Goal: Information Seeking & Learning: Learn about a topic

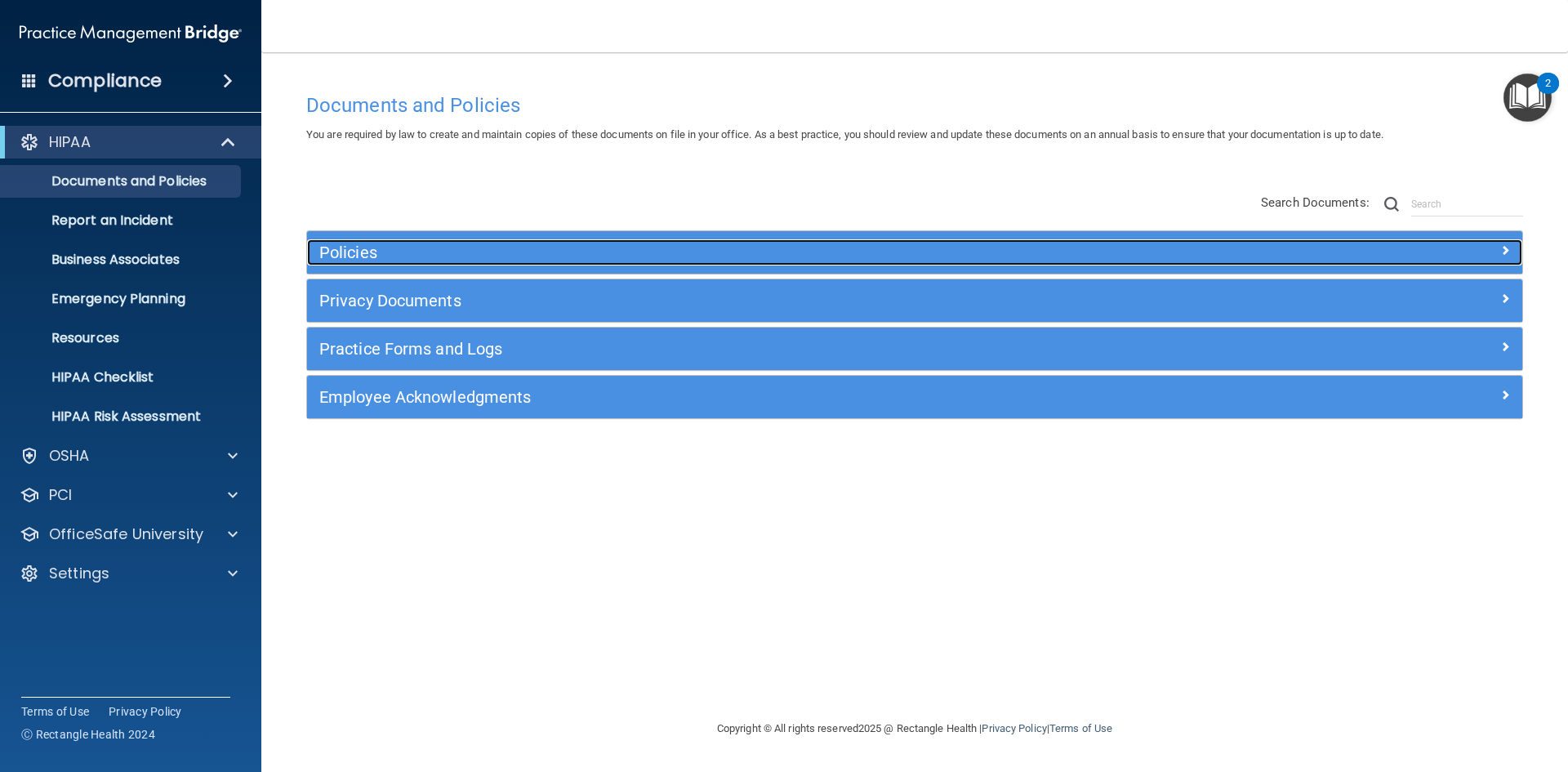
click at [398, 259] on h5 "Policies" at bounding box center [762, 252] width 887 height 18
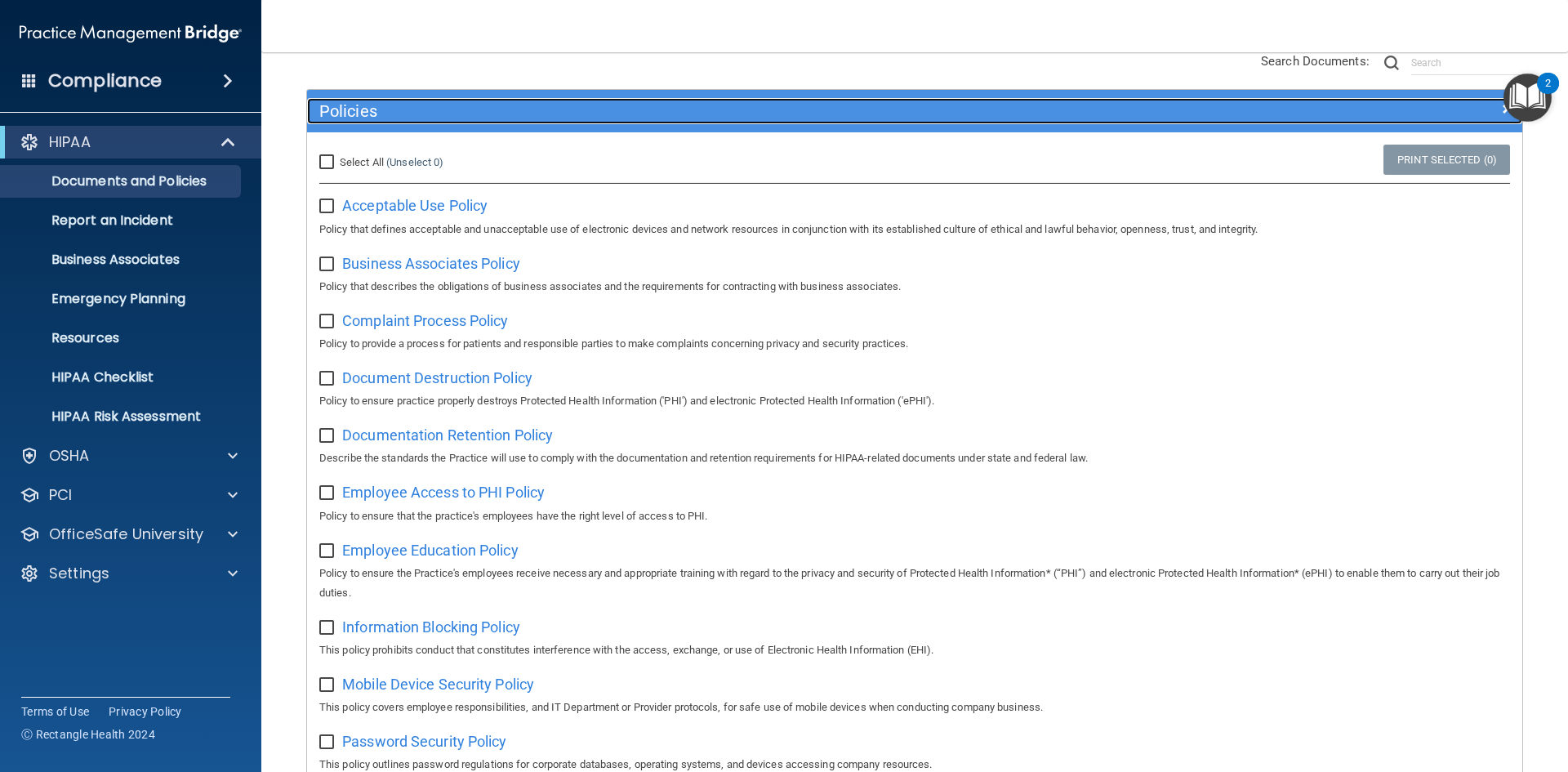
scroll to position [84, 0]
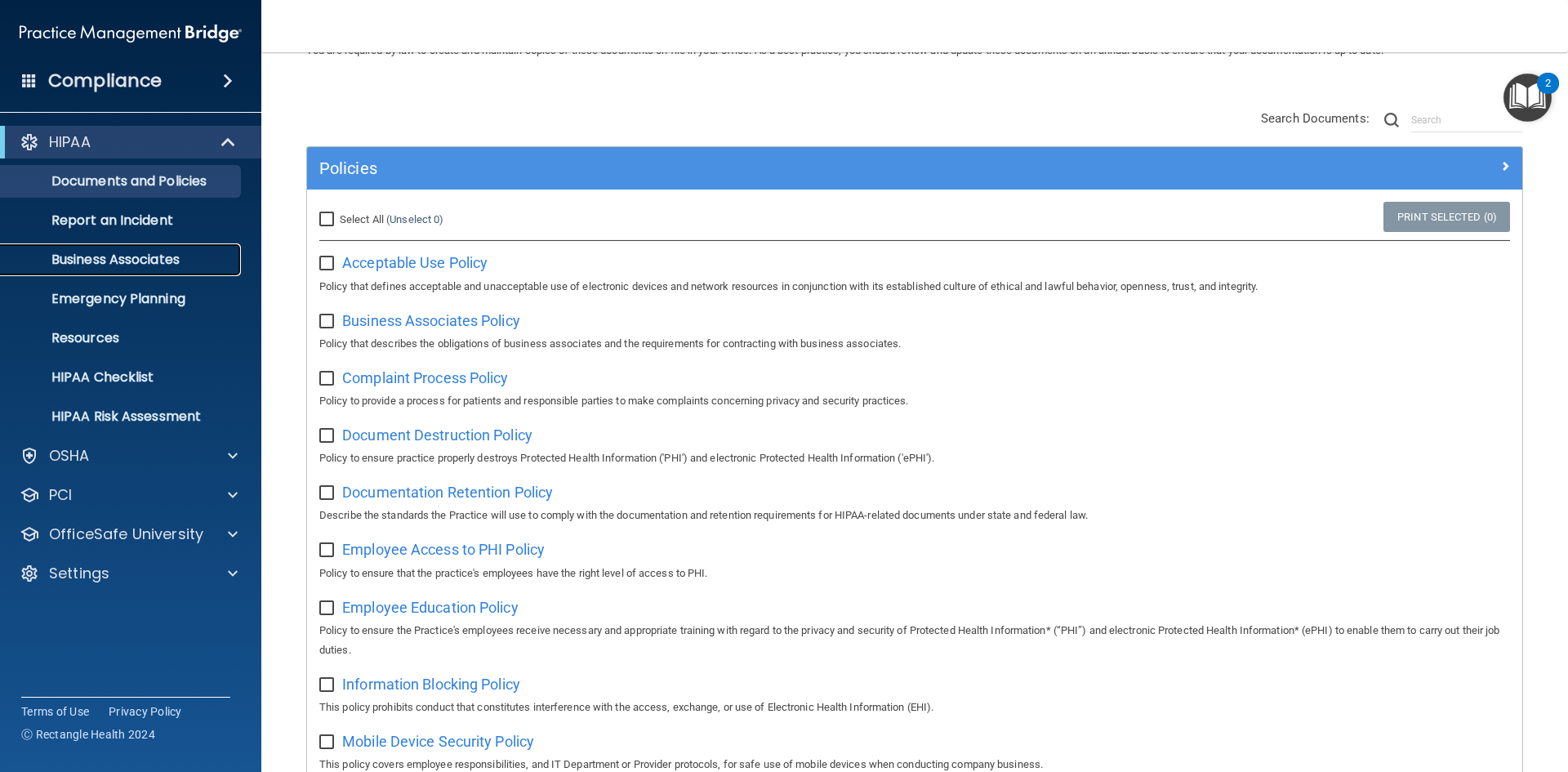
click at [167, 260] on p "Business Associates" at bounding box center [121, 260] width 223 height 17
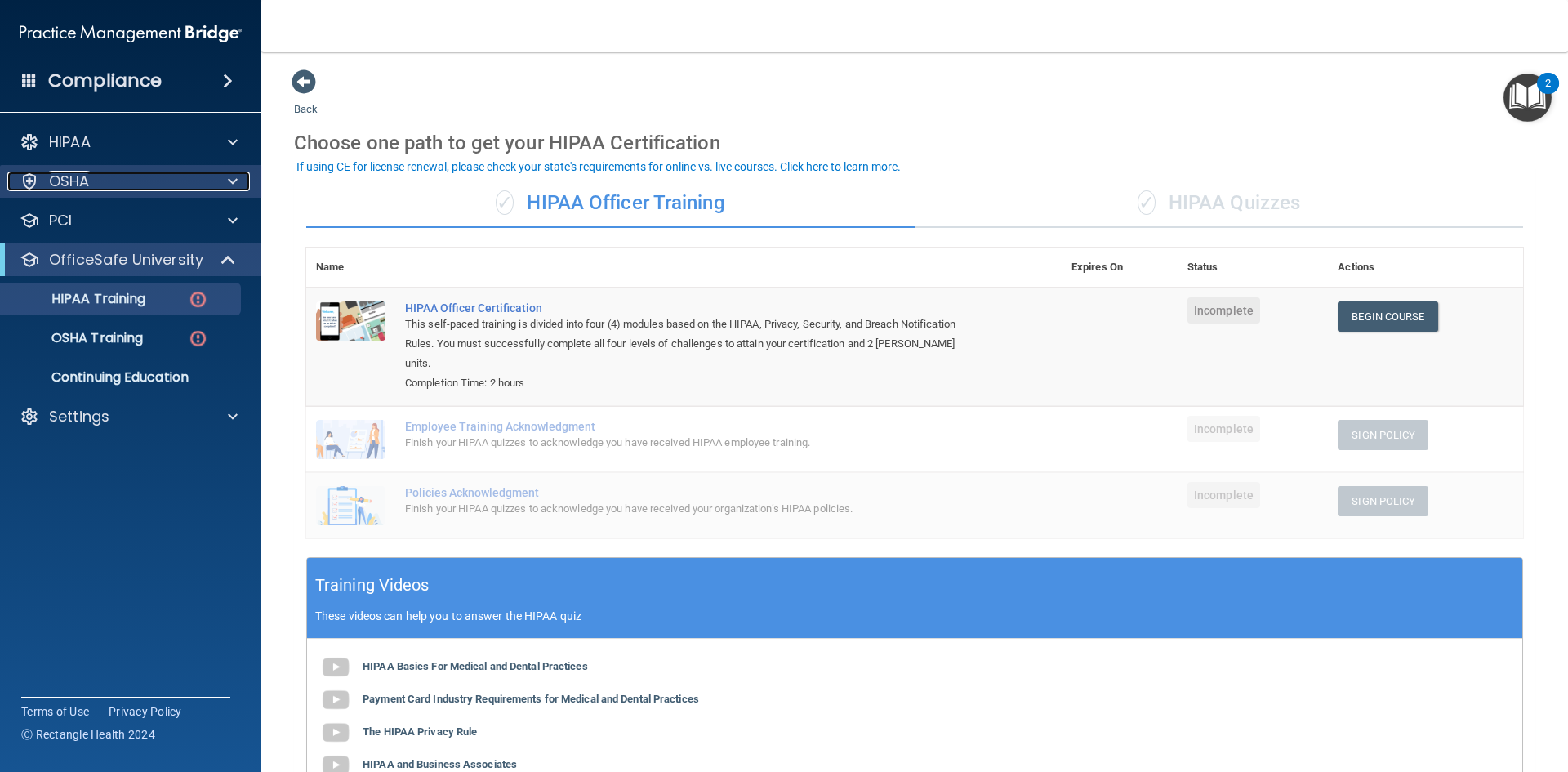
click at [109, 178] on div "OSHA" at bounding box center [108, 181] width 203 height 19
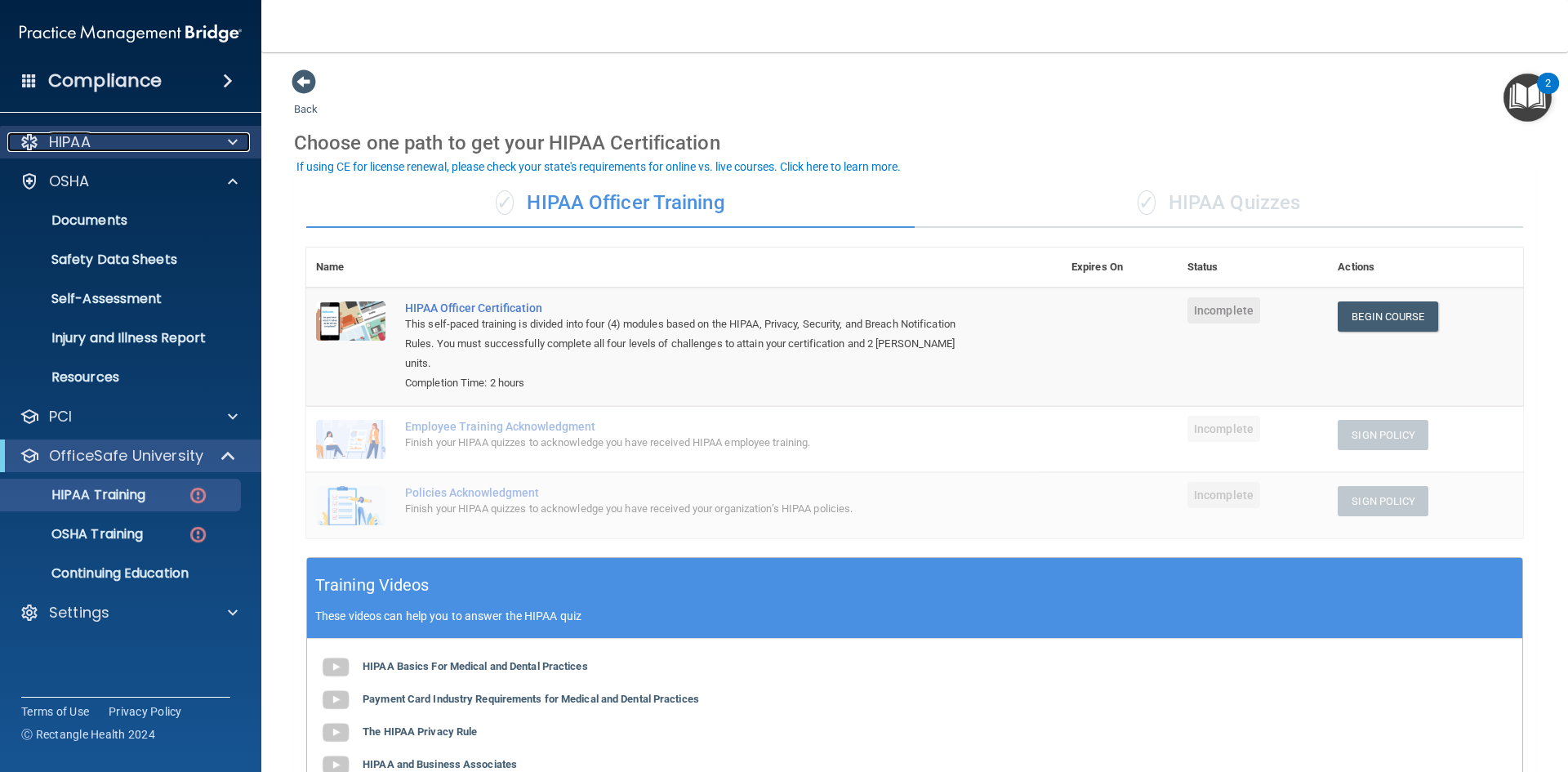
click at [141, 149] on div "HIPAA" at bounding box center [108, 142] width 203 height 19
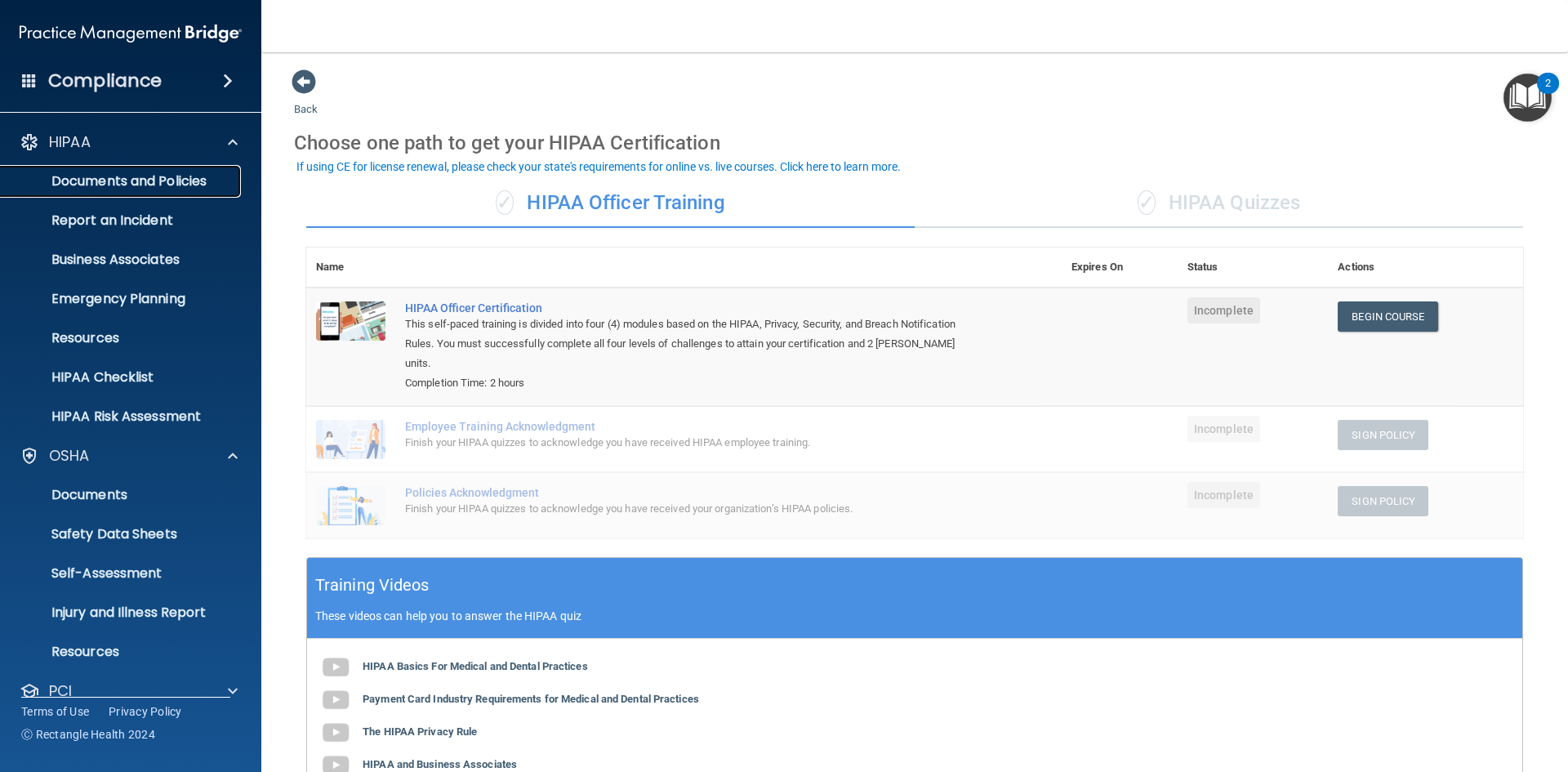
click at [181, 183] on p "Documents and Policies" at bounding box center [121, 181] width 223 height 17
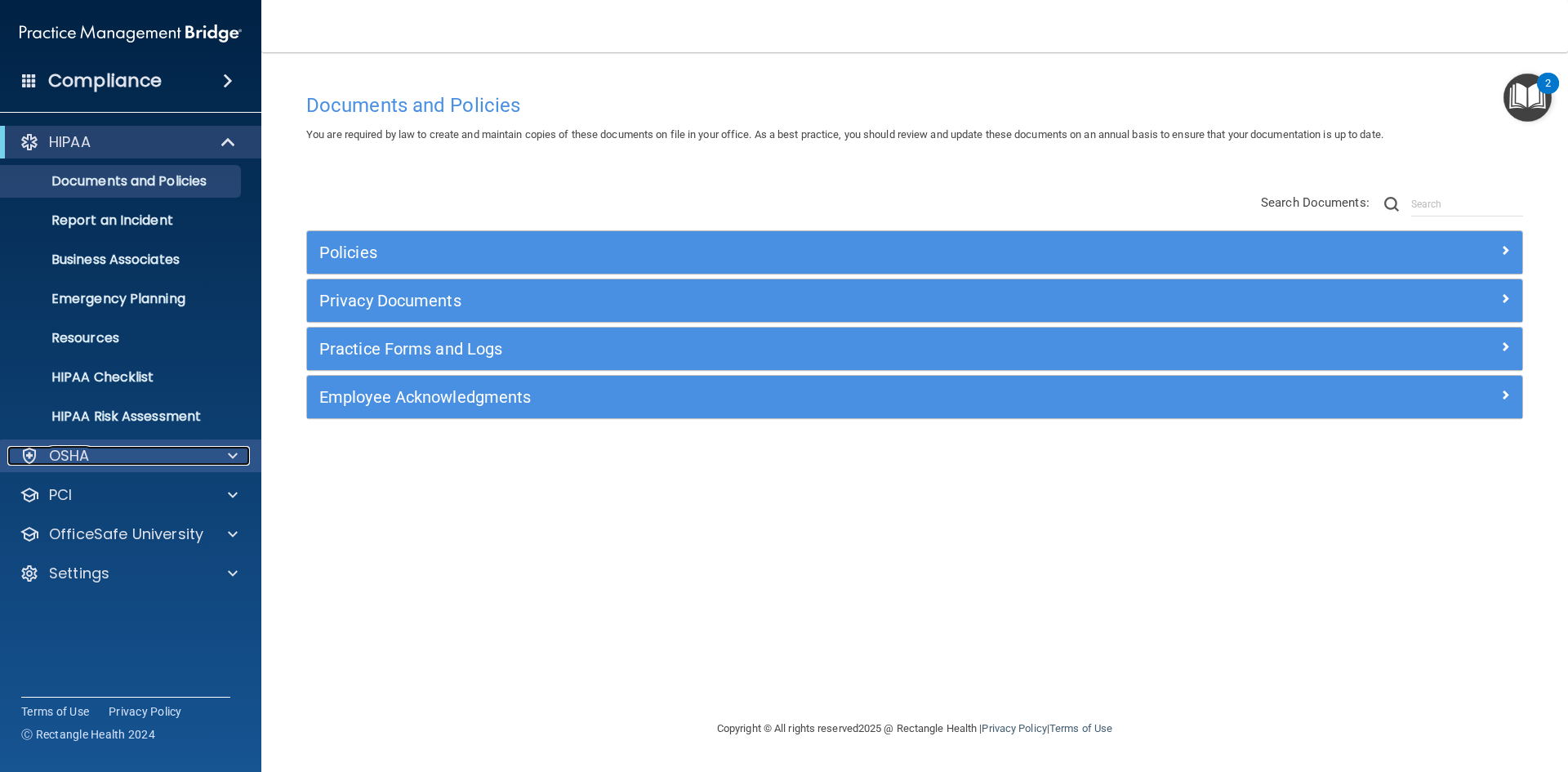
click at [155, 449] on div "OSHA" at bounding box center [108, 455] width 203 height 19
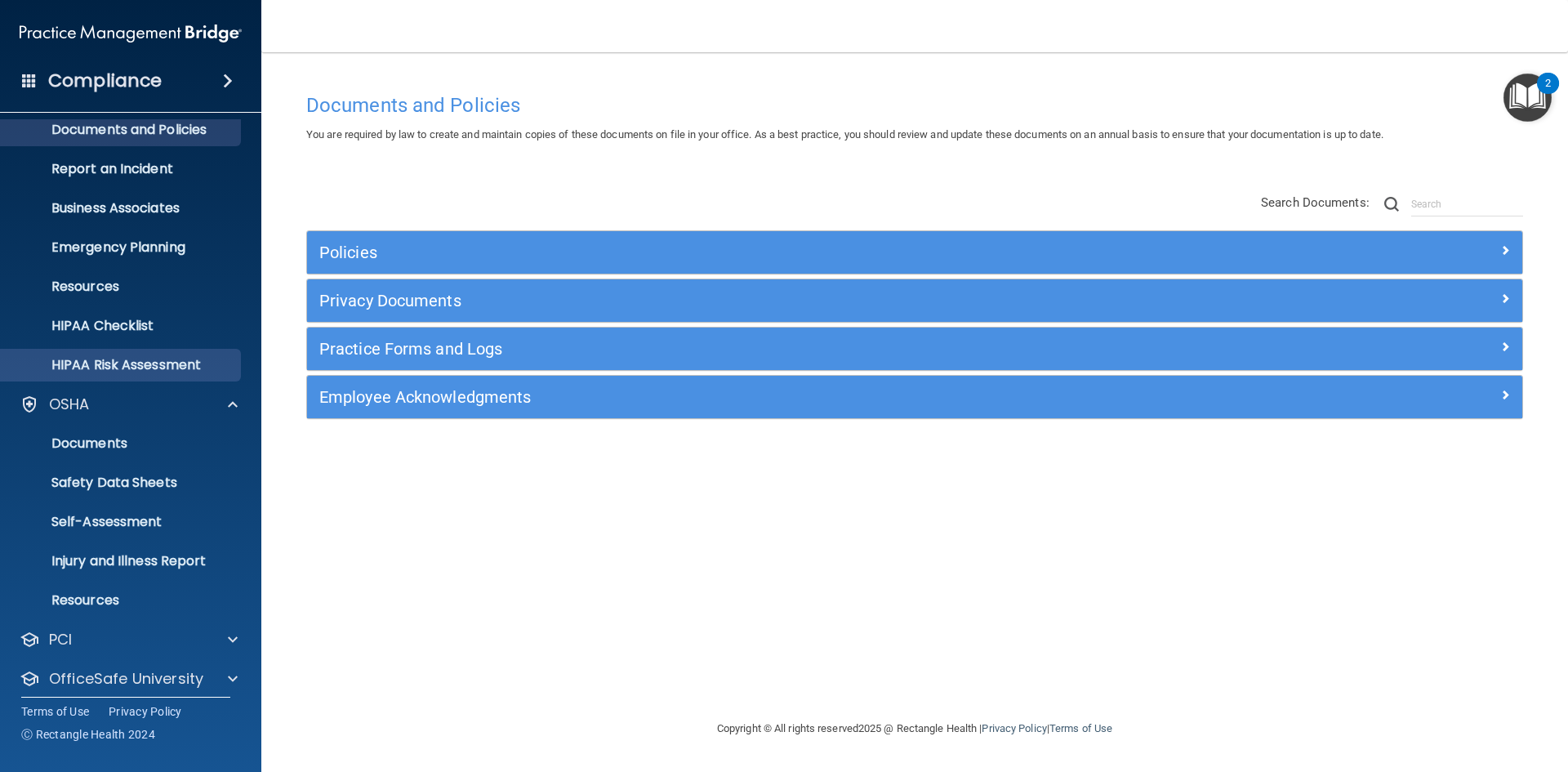
scroll to position [102, 0]
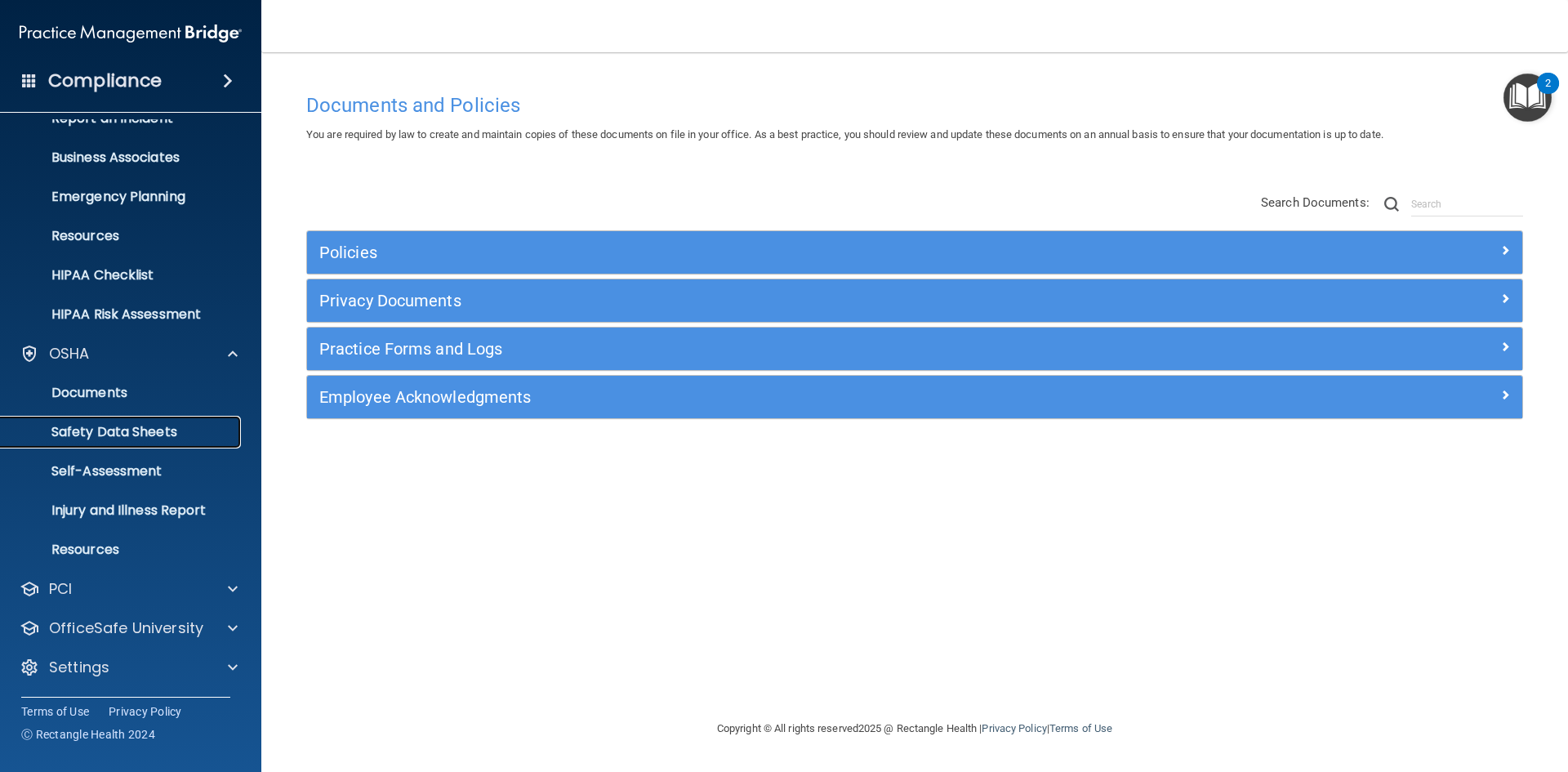
click at [173, 437] on p "Safety Data Sheets" at bounding box center [121, 432] width 223 height 17
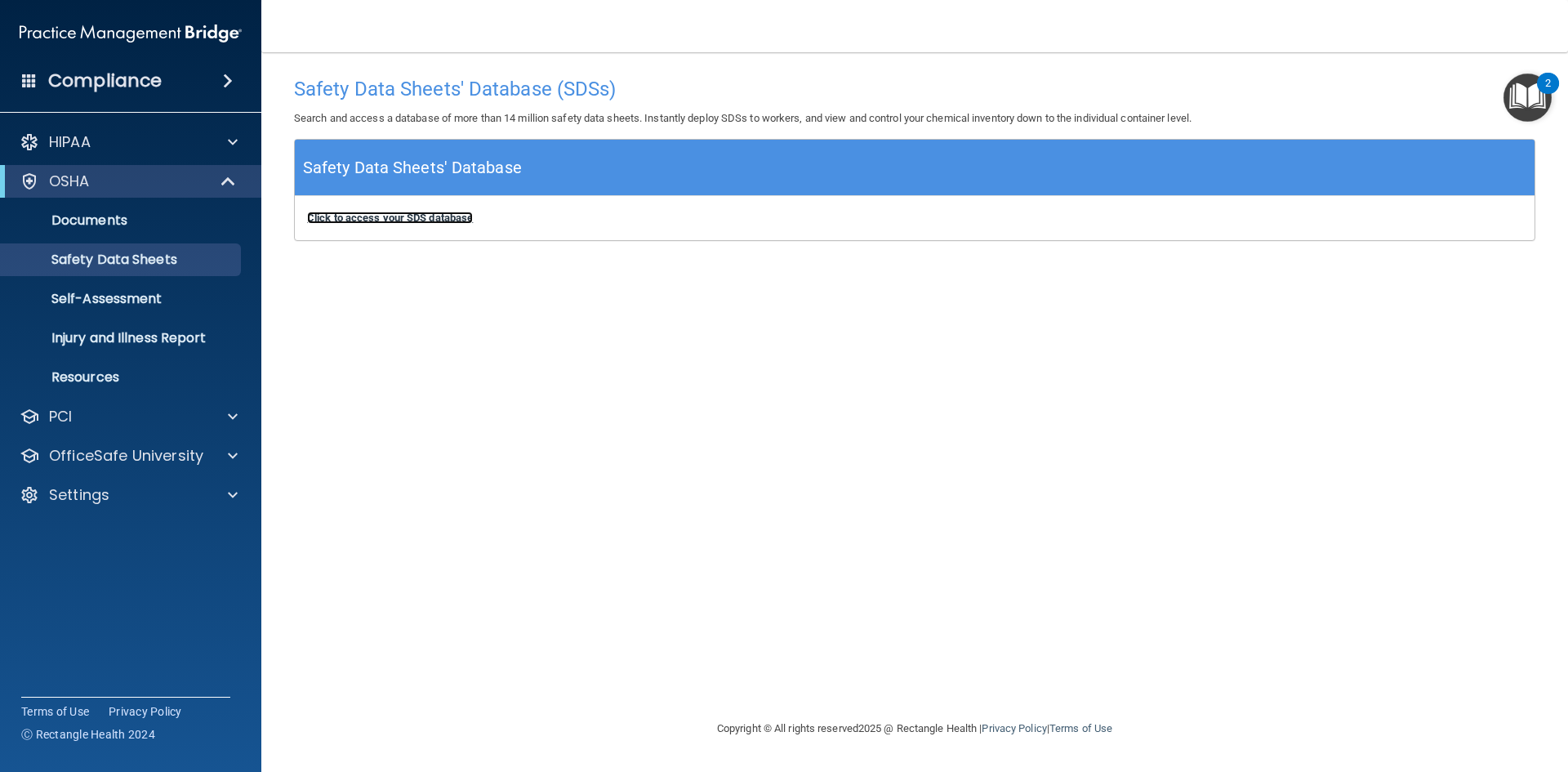
click at [414, 217] on b "Click to access your SDS database" at bounding box center [389, 218] width 166 height 12
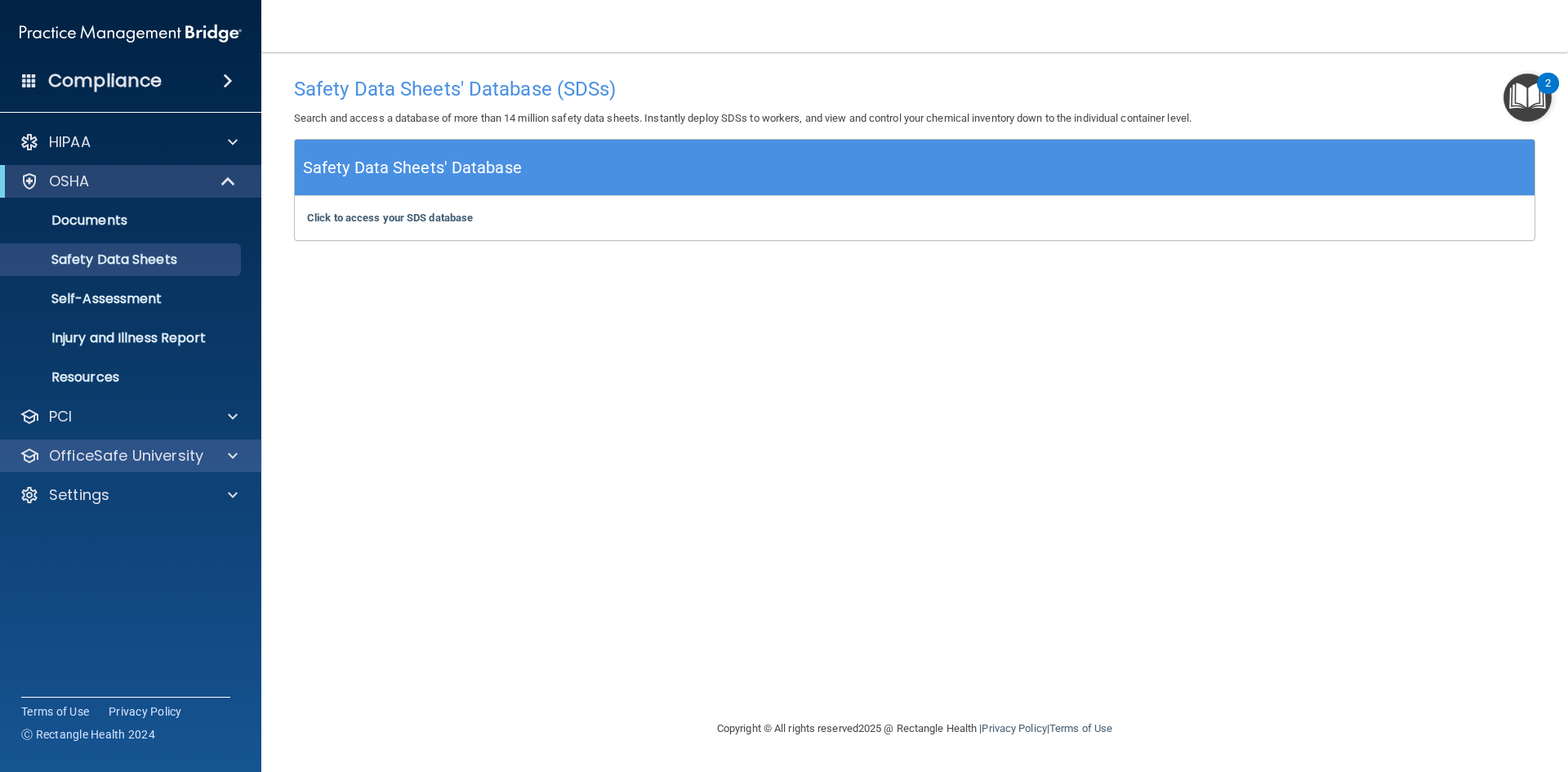
click at [107, 467] on div "OfficeSafe University" at bounding box center [130, 455] width 262 height 32
click at [121, 457] on p "OfficeSafe University" at bounding box center [126, 455] width 154 height 19
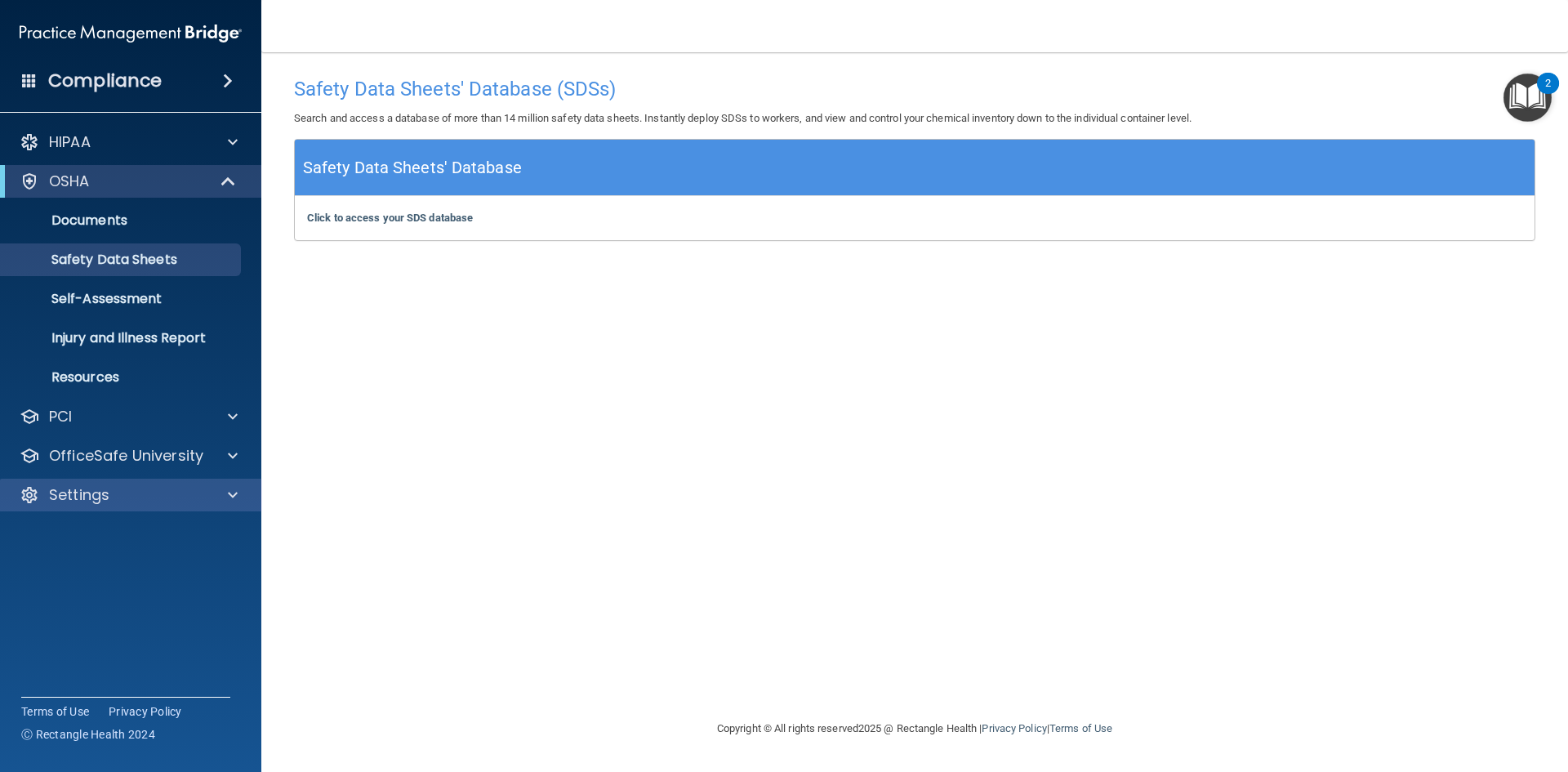
click at [204, 505] on div "Settings" at bounding box center [130, 494] width 262 height 32
click at [222, 496] on div at bounding box center [230, 494] width 41 height 19
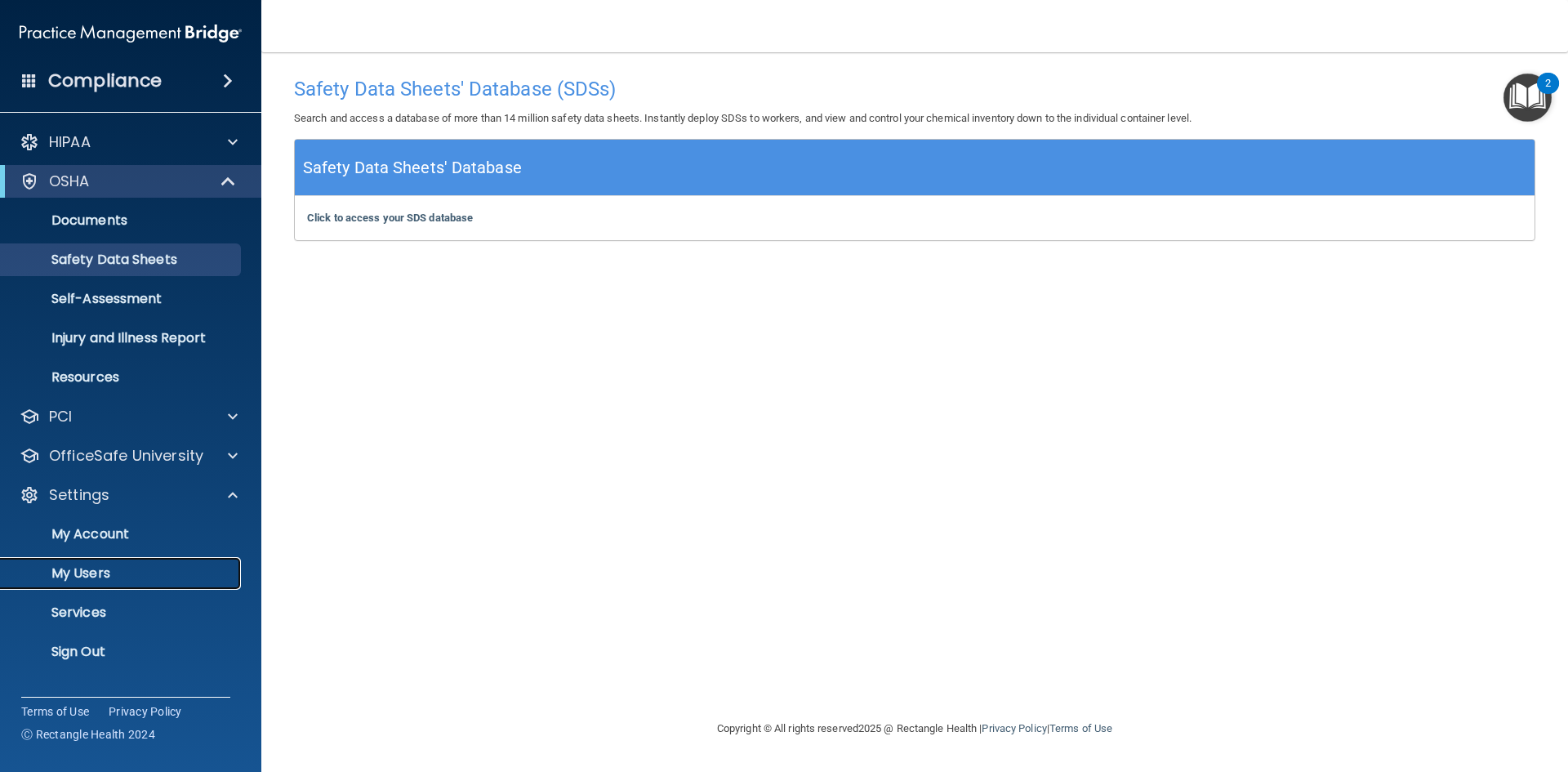
click at [127, 581] on p "My Users" at bounding box center [121, 574] width 223 height 17
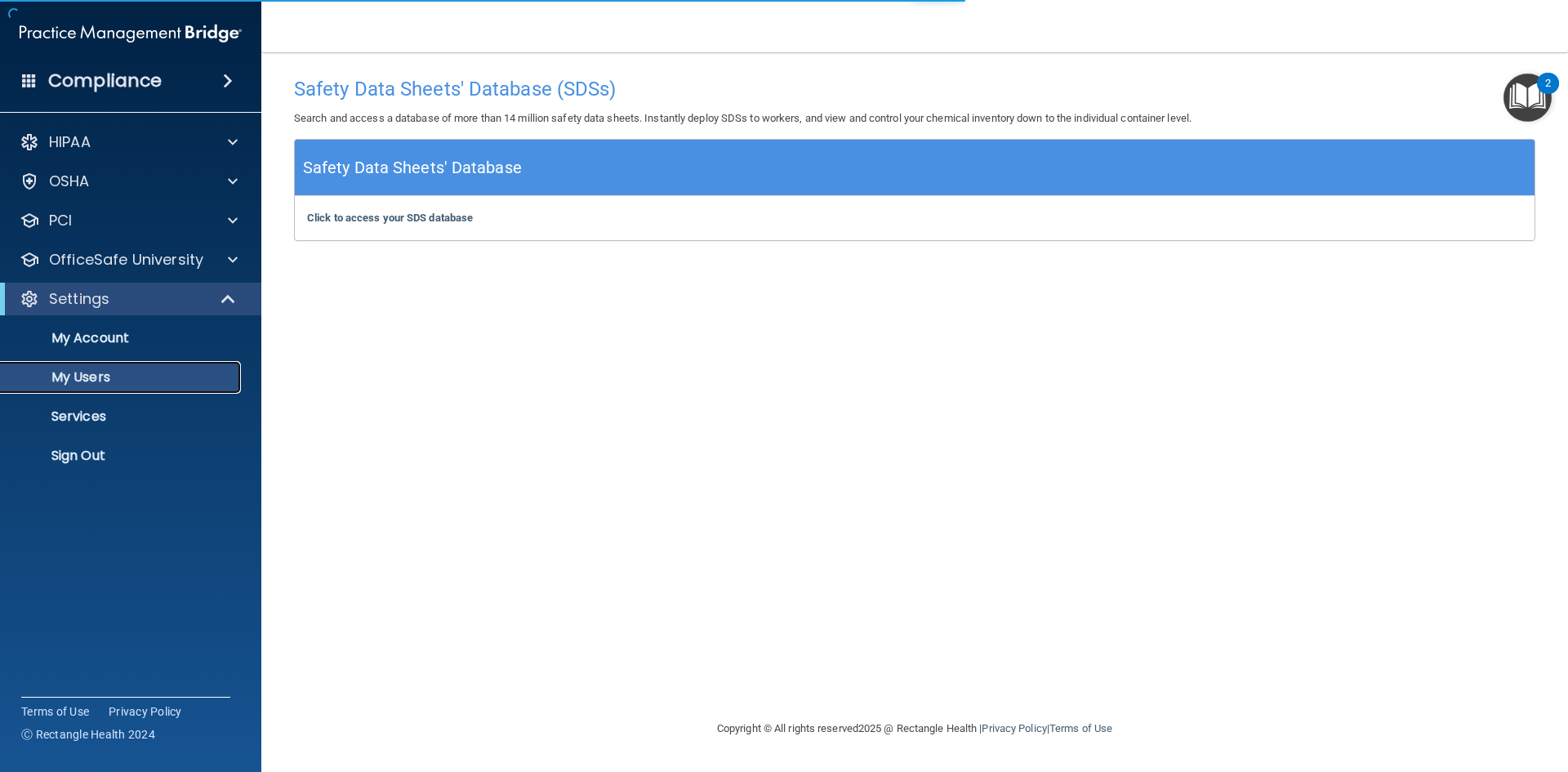
select select "20"
